Goal: Task Accomplishment & Management: Manage account settings

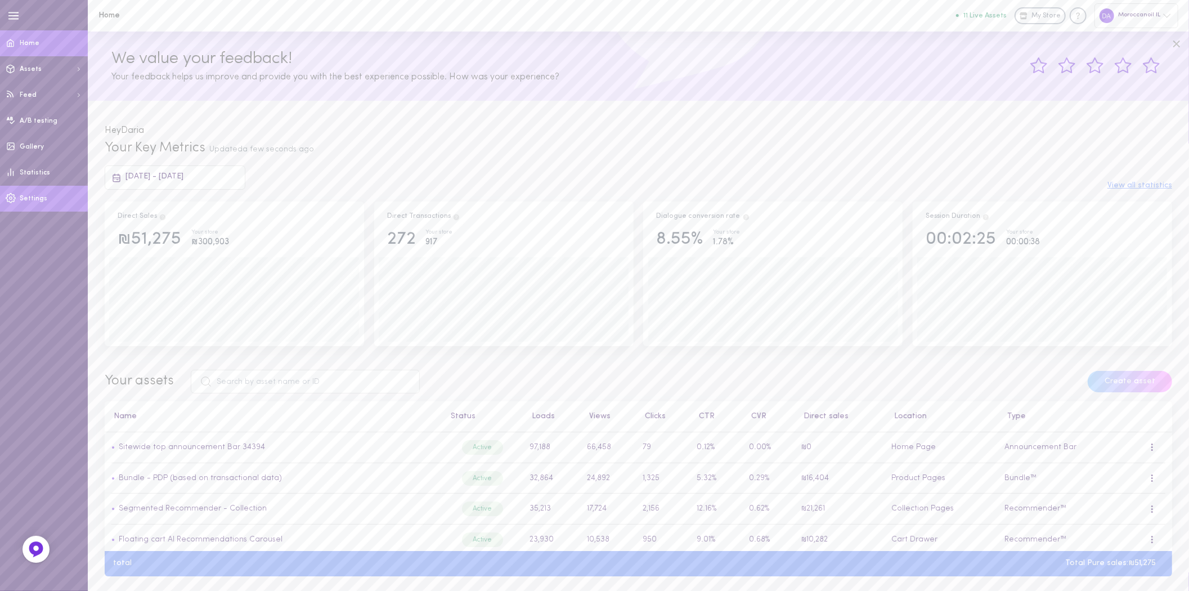
click at [43, 196] on span "Settings" at bounding box center [34, 198] width 28 height 7
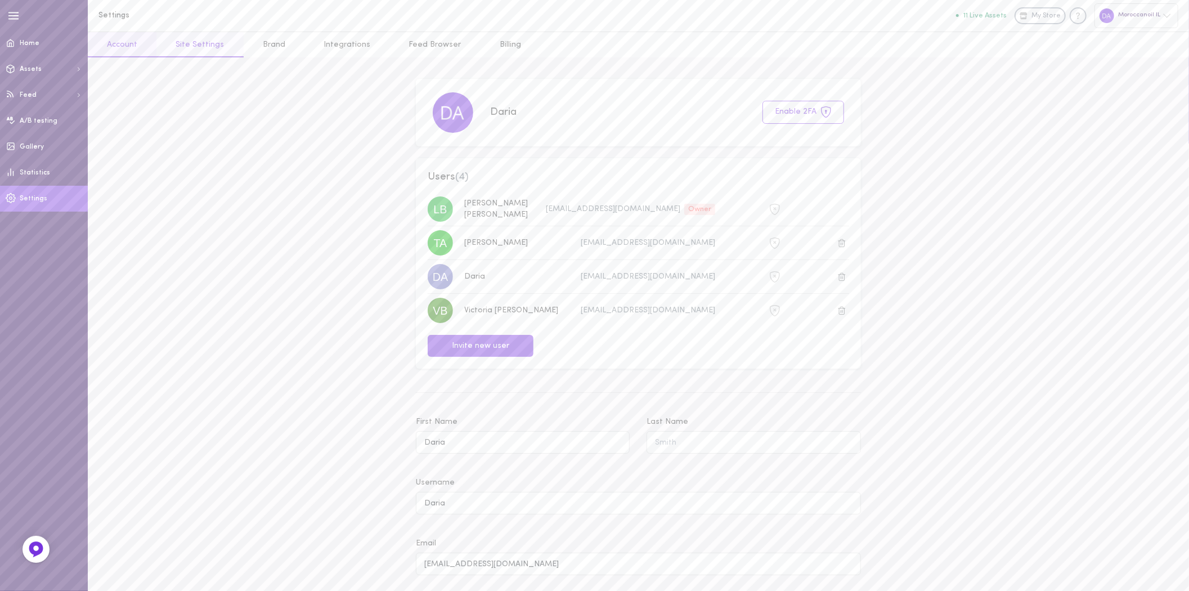
click at [199, 42] on link "Site Settings" at bounding box center [199, 44] width 87 height 25
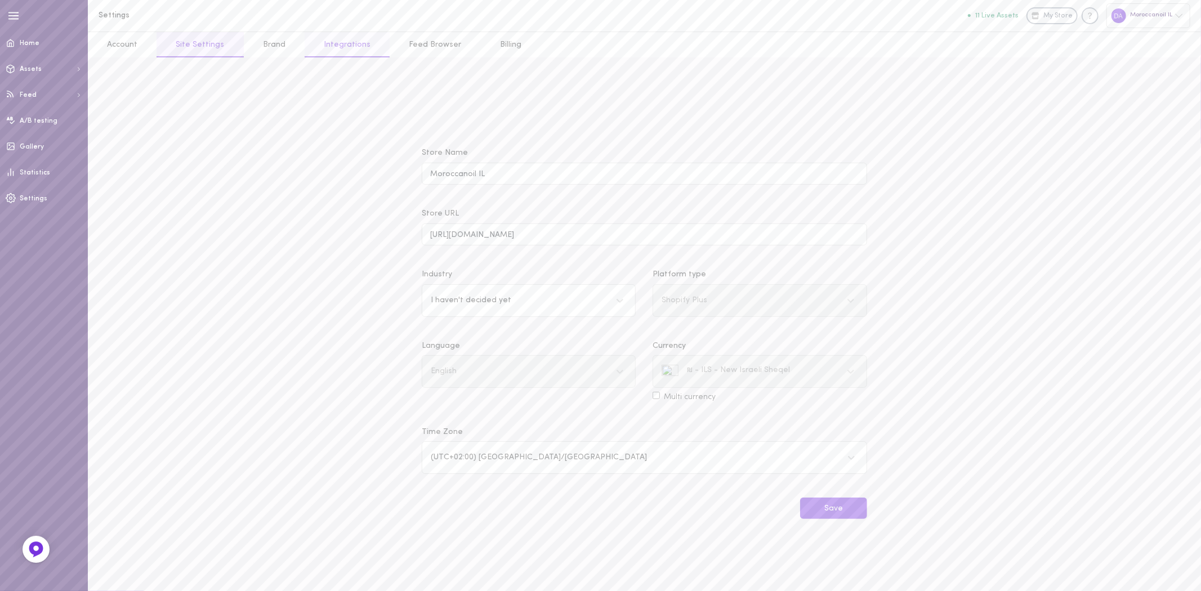
click at [322, 41] on link "Integrations" at bounding box center [347, 44] width 85 height 25
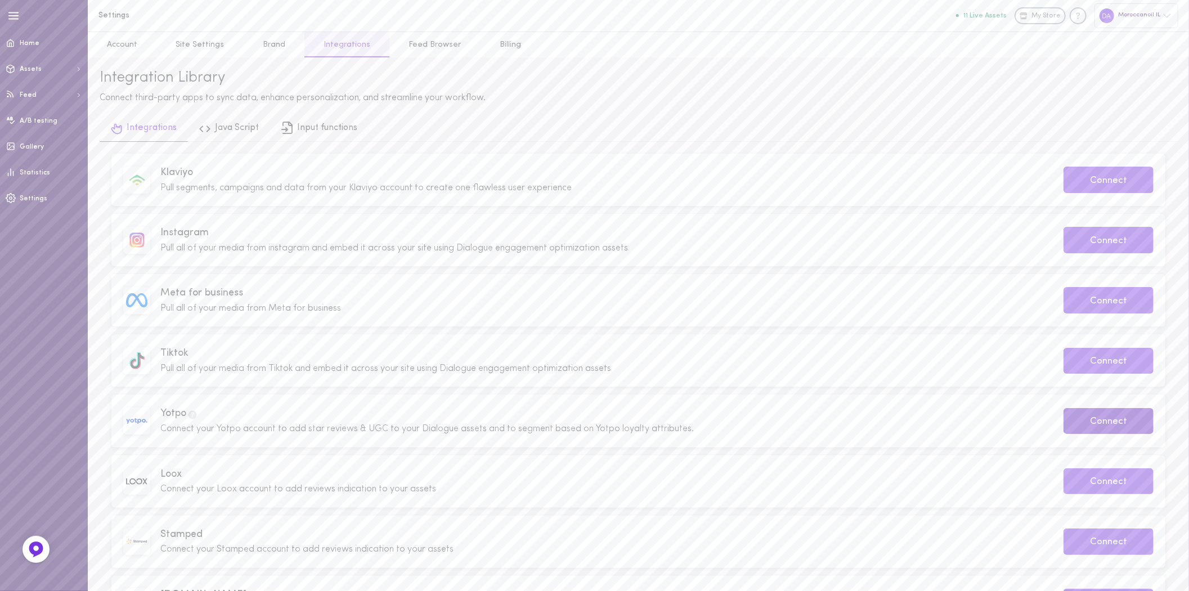
click at [1097, 419] on button "Connect" at bounding box center [1109, 421] width 90 height 26
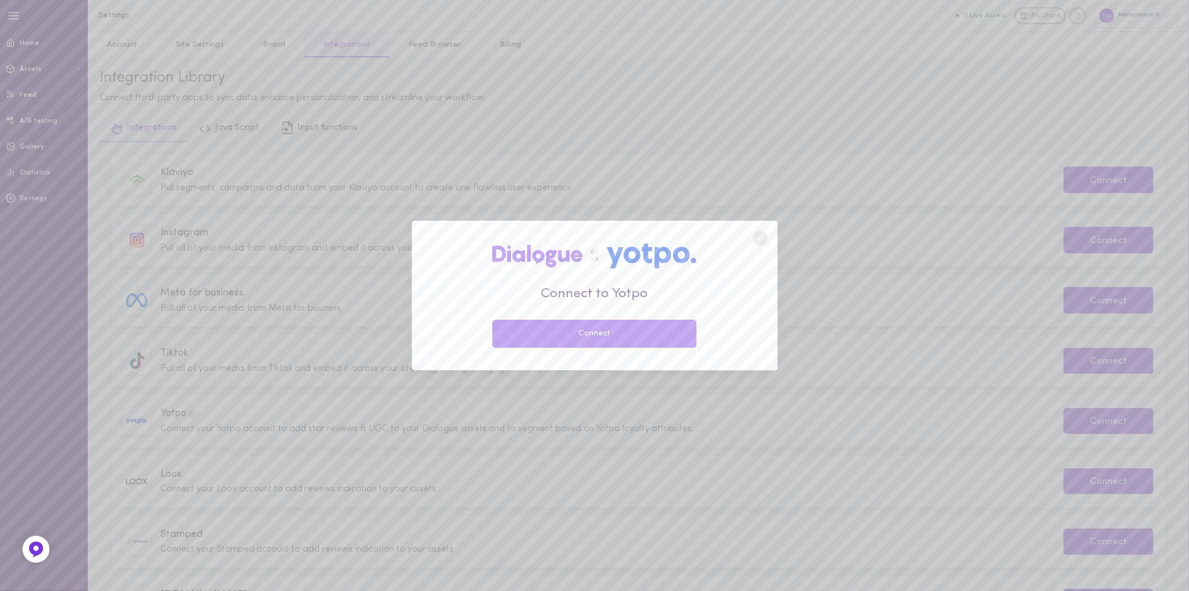
click at [638, 336] on button "Connect" at bounding box center [595, 334] width 205 height 28
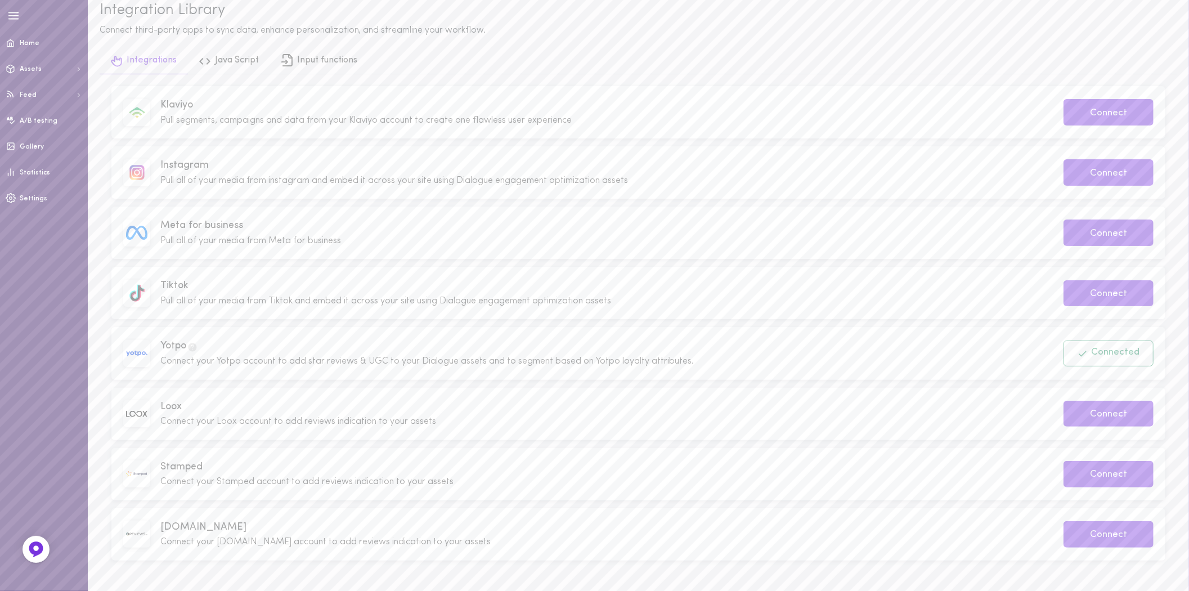
scroll to position [70, 0]
click at [1005, 15] on div "Integration Library" at bounding box center [639, 10] width 1078 height 18
